Goal: Transaction & Acquisition: Purchase product/service

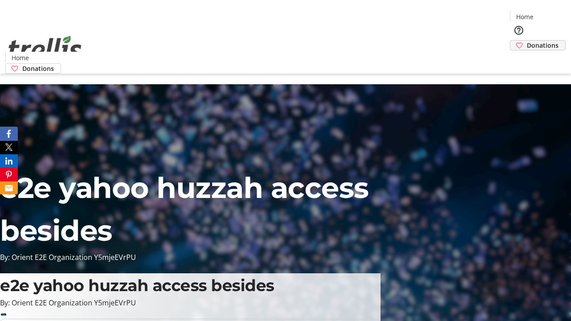
click at [527, 41] on span "Donations" at bounding box center [543, 45] width 32 height 9
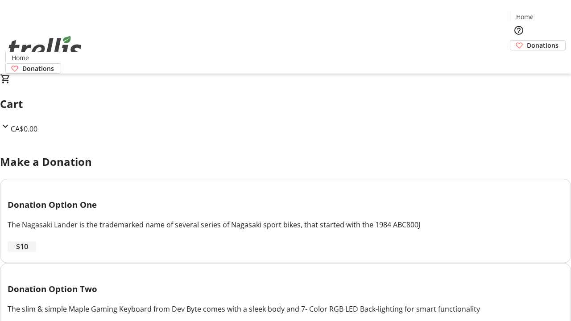
click at [28, 252] on span "$10" at bounding box center [22, 246] width 12 height 11
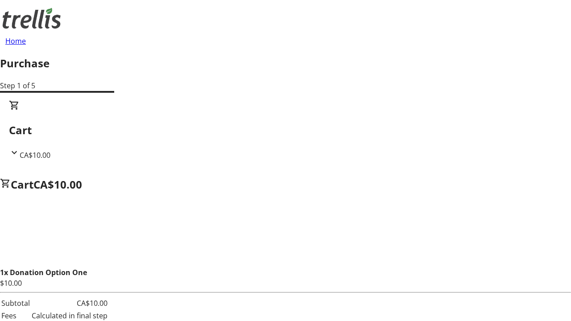
select select "CA"
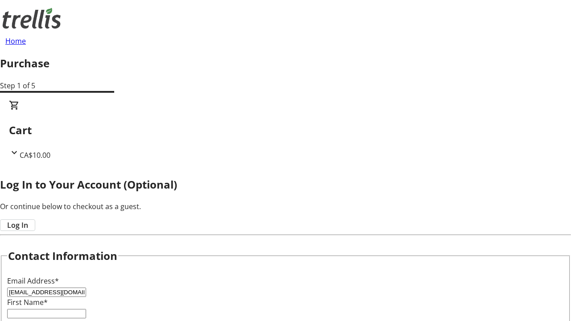
type input "[EMAIL_ADDRESS][DOMAIN_NAME]"
type input "Catalina"
type input "[PERSON_NAME]"
type input "[STREET_ADDRESS][PERSON_NAME]"
type input "Kelowna"
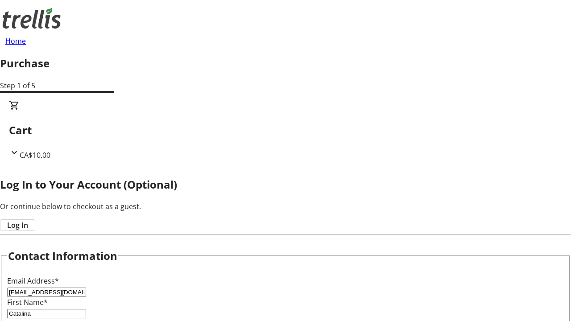
select select "BC"
type input "Kelowna"
type input "V1Y 0C2"
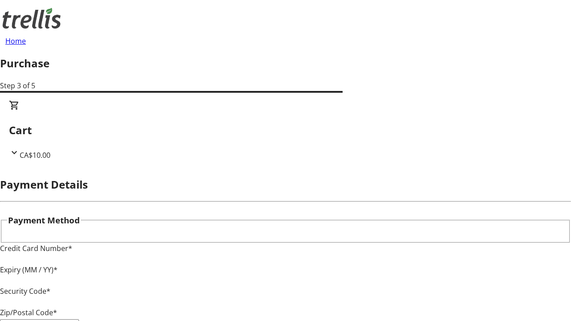
type input "V1Y 0C2"
